Goal: Book appointment/travel/reservation

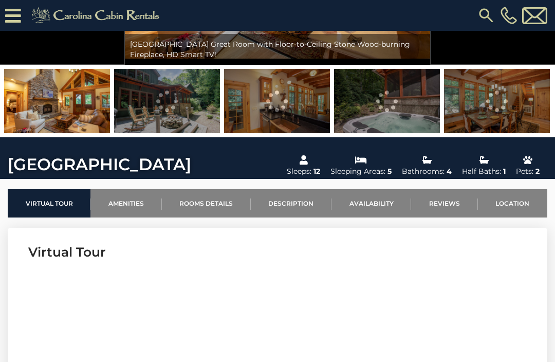
click at [380, 196] on link "Availability" at bounding box center [372, 203] width 80 height 28
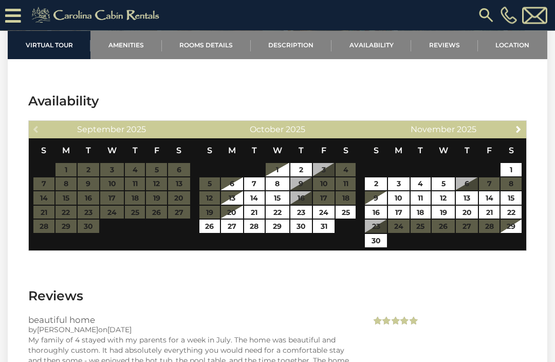
scroll to position [2515, 0]
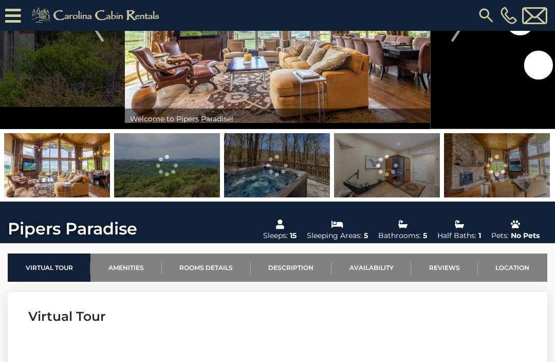
click at [376, 268] on link "Availability" at bounding box center [372, 267] width 80 height 28
